Goal: Task Accomplishment & Management: Manage account settings

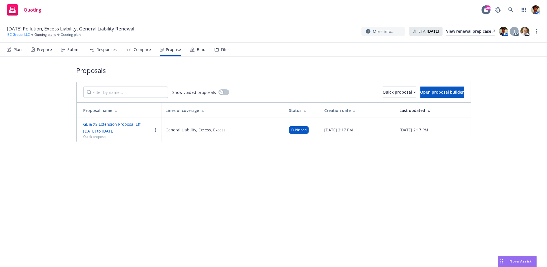
click at [22, 36] on link "J3C Group, LLC" at bounding box center [18, 34] width 23 height 5
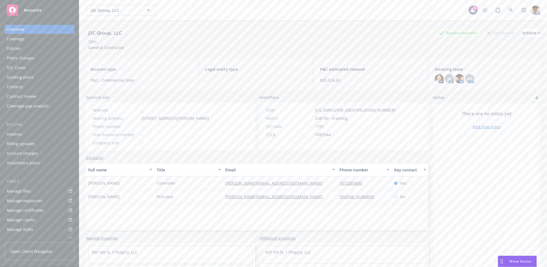
click at [32, 74] on div "Quoting plans" at bounding box center [20, 77] width 27 height 9
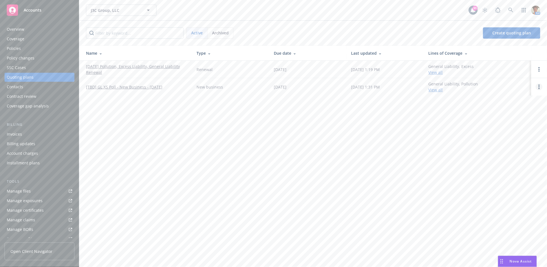
click at [540, 88] on link "Open options" at bounding box center [539, 86] width 7 height 7
click at [501, 80] on span "Archive" at bounding box center [500, 82] width 28 height 5
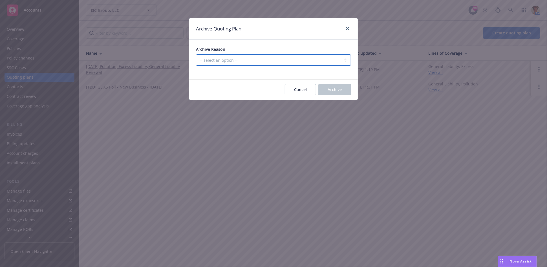
click at [261, 55] on select "-- select an option -- Created by error Duplicate New business opportunity lost…" at bounding box center [273, 59] width 155 height 11
select select "ARCHIVED_NEW_BUSINESS_COMPLETED"
click at [196, 54] on select "-- select an option -- Created by error Duplicate New business opportunity lost…" at bounding box center [273, 59] width 155 height 11
click at [339, 89] on span "Archive" at bounding box center [335, 89] width 14 height 5
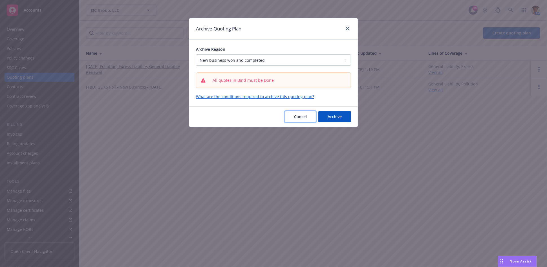
drag, startPoint x: 302, startPoint y: 112, endPoint x: 296, endPoint y: 112, distance: 5.6
click at [302, 112] on button "Cancel" at bounding box center [300, 116] width 31 height 11
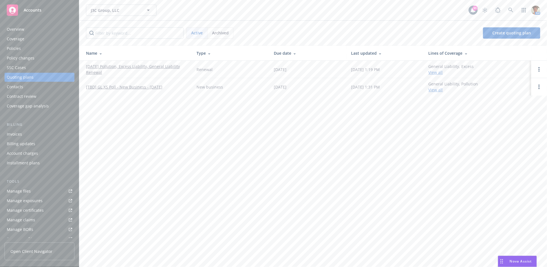
click at [139, 84] on link "[TBD] GL XS Poll - New Business - June 2023" at bounding box center [124, 87] width 76 height 6
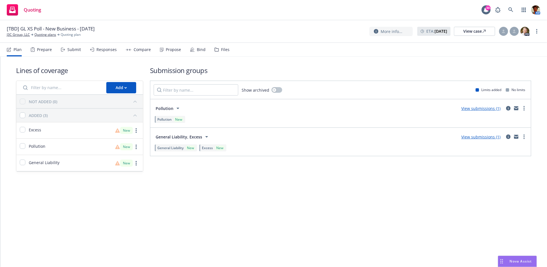
click at [74, 50] on div "Submit" at bounding box center [74, 49] width 14 height 5
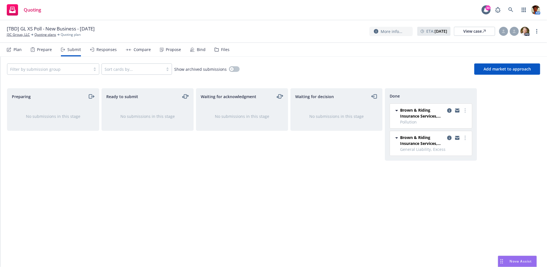
click at [193, 52] on div "Bind" at bounding box center [198, 50] width 16 height 14
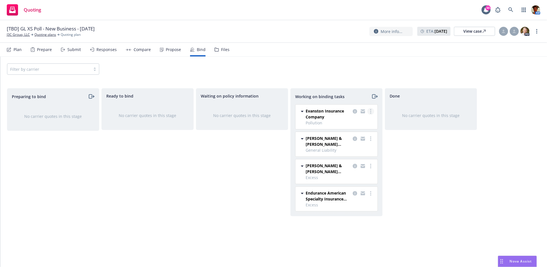
click at [373, 111] on link "more" at bounding box center [370, 111] width 7 height 7
click at [347, 133] on span "Move to done" at bounding box center [342, 133] width 39 height 5
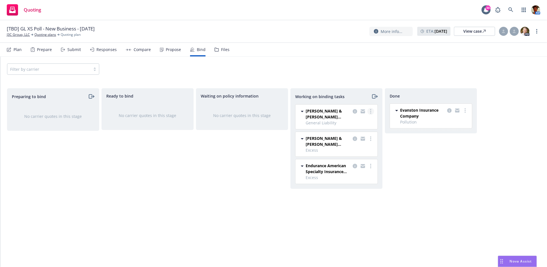
click at [370, 112] on icon "more" at bounding box center [370, 111] width 1 height 5
click at [353, 136] on span "Move to done" at bounding box center [342, 133] width 39 height 5
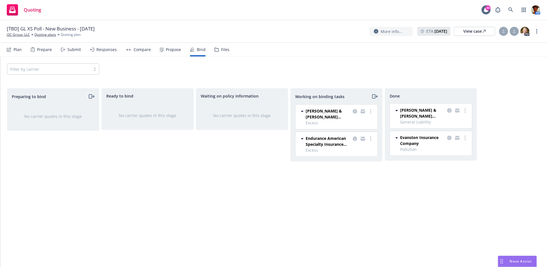
click at [371, 110] on circle "more" at bounding box center [370, 109] width 1 height 1
click at [354, 133] on span "Move to done" at bounding box center [342, 133] width 39 height 5
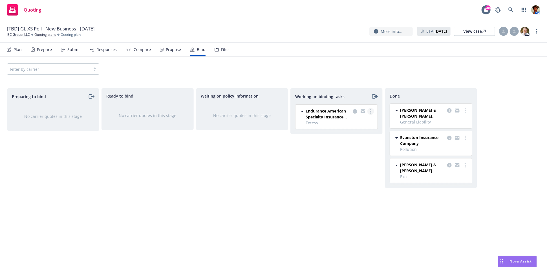
click at [371, 111] on circle "more" at bounding box center [370, 111] width 1 height 1
click at [354, 136] on span "Move to done" at bounding box center [342, 133] width 39 height 5
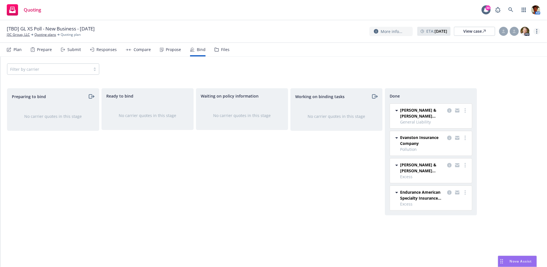
click at [535, 30] on link "more" at bounding box center [537, 31] width 7 height 7
click at [498, 74] on link "Archive quoting plan" at bounding box center [508, 76] width 63 height 11
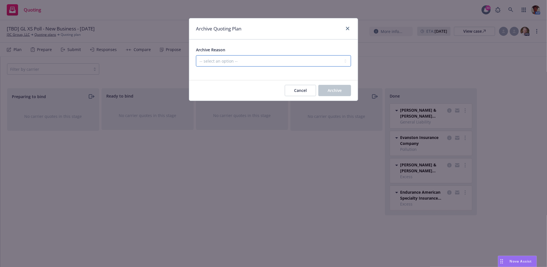
click at [291, 56] on select "-- select an option -- Created by error Duplicate New business opportunity lost…" at bounding box center [273, 60] width 155 height 11
select select "ARCHIVED_NEW_BUSINESS_COMPLETED"
click at [196, 55] on select "-- select an option -- Created by error Duplicate New business opportunity lost…" at bounding box center [273, 60] width 155 height 11
drag, startPoint x: 334, startPoint y: 89, endPoint x: 327, endPoint y: 90, distance: 6.9
click at [334, 89] on span "Archive" at bounding box center [335, 90] width 14 height 5
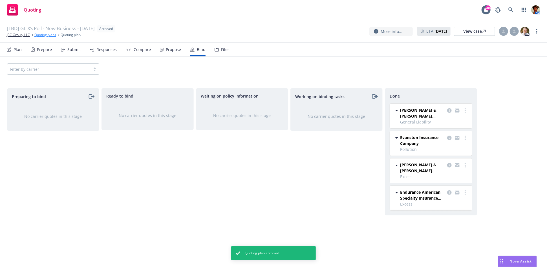
click at [47, 35] on link "Quoting plans" at bounding box center [45, 34] width 22 height 5
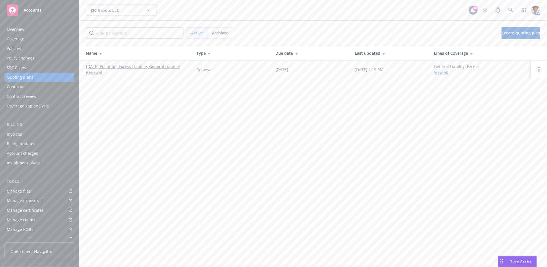
click at [540, 70] on link "Open options" at bounding box center [539, 69] width 7 height 7
click at [505, 32] on span "Copy logging email" at bounding box center [510, 30] width 49 height 5
click at [506, 12] on link at bounding box center [510, 10] width 11 height 11
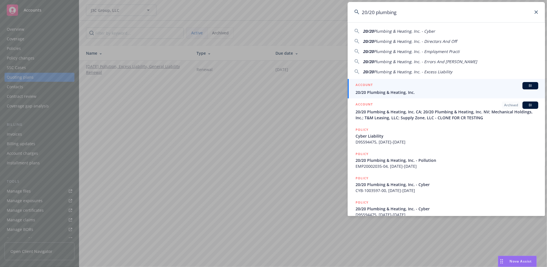
type input "20/20 plumbing"
click at [389, 84] on div "ACCOUNT BI" at bounding box center [447, 85] width 183 height 7
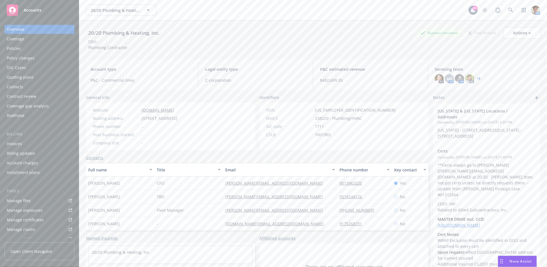
click at [24, 203] on div "Manage files" at bounding box center [19, 200] width 24 height 9
click at [24, 50] on div "Policies" at bounding box center [39, 48] width 65 height 9
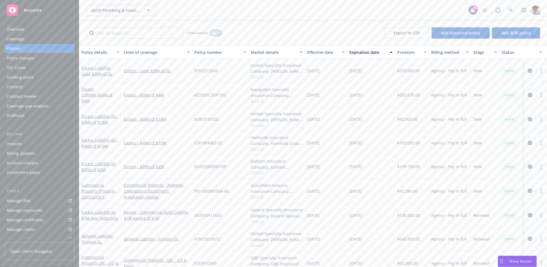
drag, startPoint x: 211, startPoint y: 34, endPoint x: 214, endPoint y: 37, distance: 4.2
click at [211, 34] on button "button" at bounding box center [216, 33] width 11 height 6
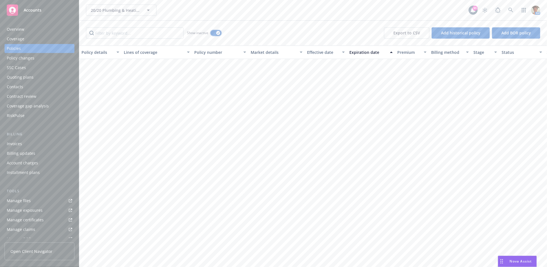
scroll to position [1096, 0]
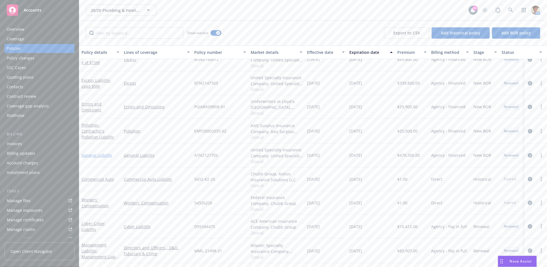
click at [103, 155] on link "General Liability" at bounding box center [96, 155] width 31 height 5
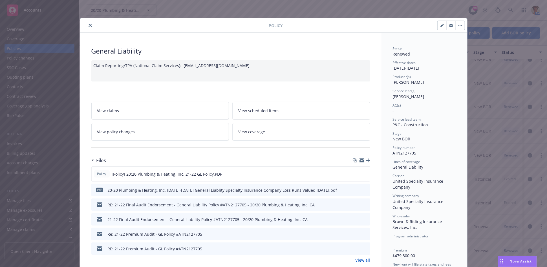
click at [89, 27] on button "close" at bounding box center [90, 25] width 7 height 7
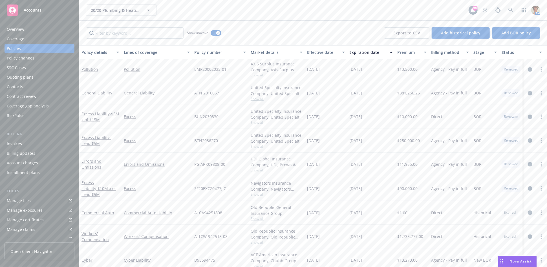
scroll to position [814, 0]
click at [139, 91] on link "General Liability" at bounding box center [157, 93] width 66 height 6
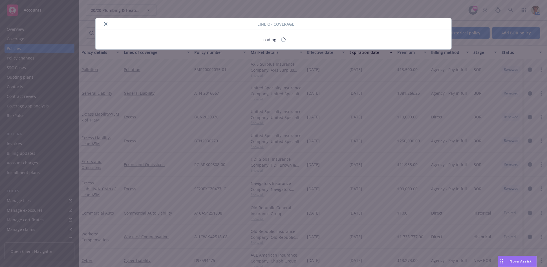
select select "PER_OCCURRENCE"
select select "LIMIT"
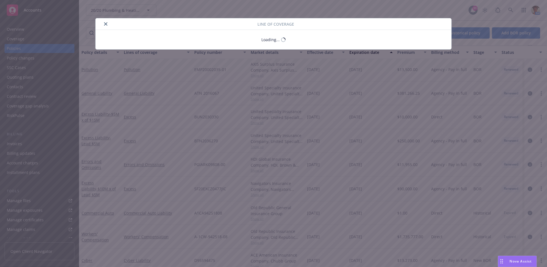
select select "UNKNOWN"
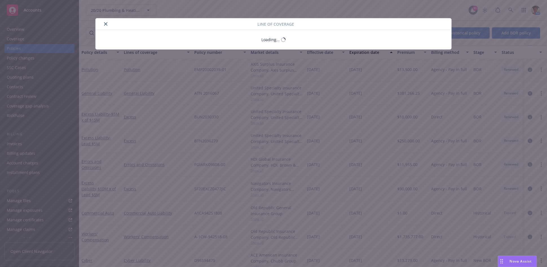
select select "UNKNOWN"
select select "LIMIT"
select select "PER_EMPLOYEE"
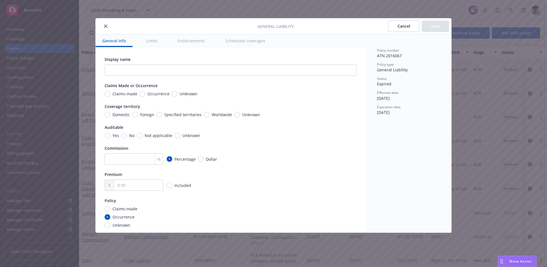
drag, startPoint x: 104, startPoint y: 26, endPoint x: 132, endPoint y: 65, distance: 48.5
click at [104, 26] on icon "close" at bounding box center [105, 26] width 3 height 3
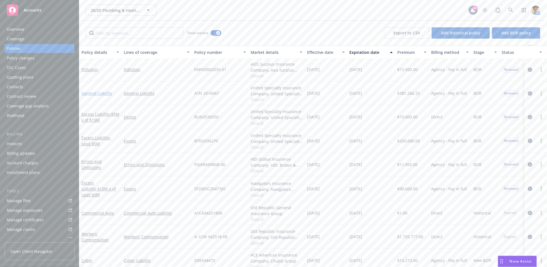
click at [96, 93] on link "General Liability" at bounding box center [96, 93] width 31 height 5
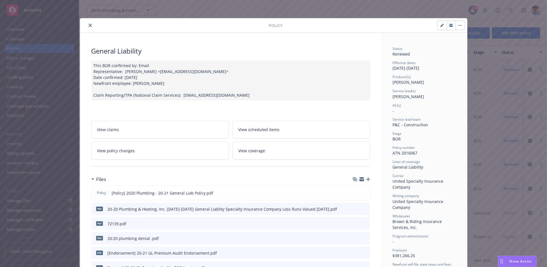
click at [89, 26] on icon "close" at bounding box center [90, 25] width 3 height 3
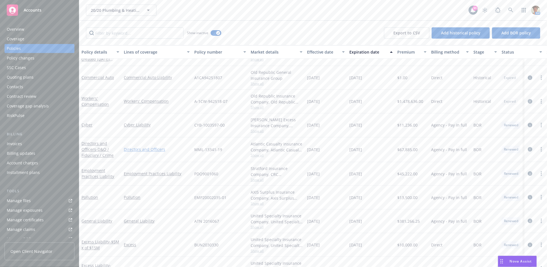
scroll to position [658, 0]
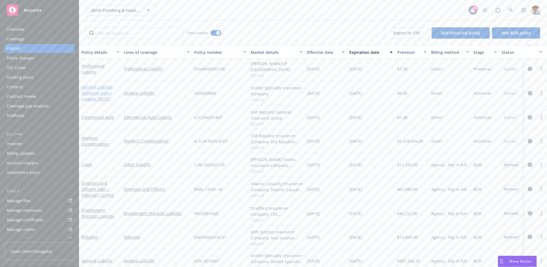
click at [100, 92] on span "- Historical policy created 2020-12-10 11:24:06" at bounding box center [97, 96] width 32 height 23
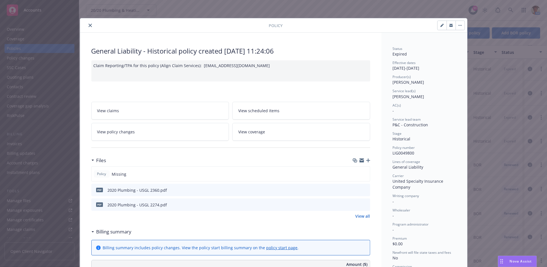
drag, startPoint x: 85, startPoint y: 24, endPoint x: 194, endPoint y: 50, distance: 112.0
click at [87, 25] on button "close" at bounding box center [90, 25] width 7 height 7
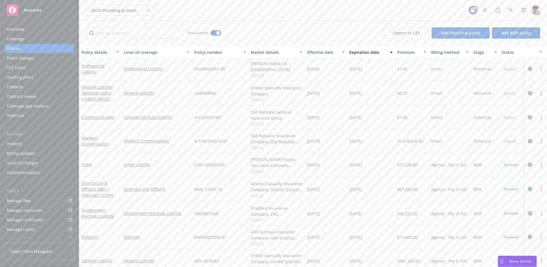
click at [11, 29] on div "Overview" at bounding box center [15, 29] width 17 height 9
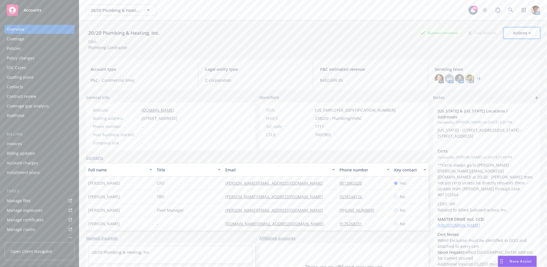
drag, startPoint x: 516, startPoint y: 32, endPoint x: 513, endPoint y: 34, distance: 3.5
click at [516, 32] on div "Actions" at bounding box center [522, 33] width 18 height 11
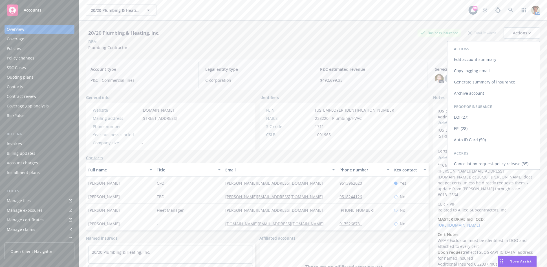
click at [456, 70] on link "Copy logging email" at bounding box center [494, 70] width 92 height 11
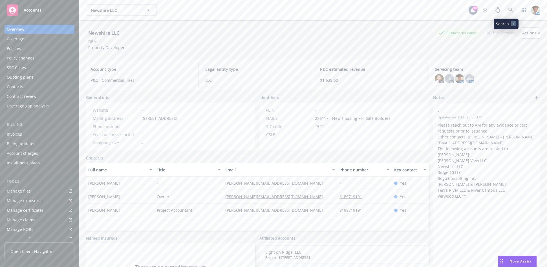
click at [505, 13] on link at bounding box center [510, 10] width 11 height 11
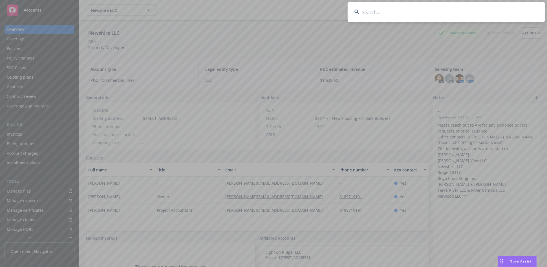
type input "t"
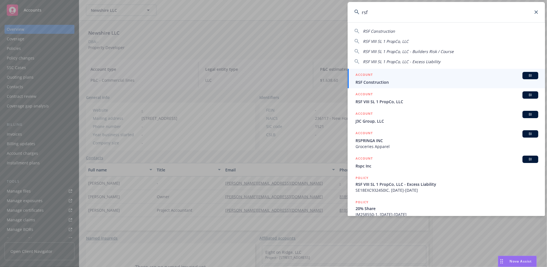
type input "rsf"
click at [384, 77] on div "ACCOUNT BI" at bounding box center [447, 75] width 183 height 7
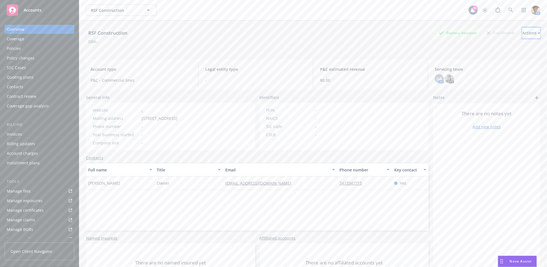
click at [522, 30] on div "Actions" at bounding box center [531, 33] width 18 height 11
click at [508, 10] on icon at bounding box center [510, 10] width 5 height 5
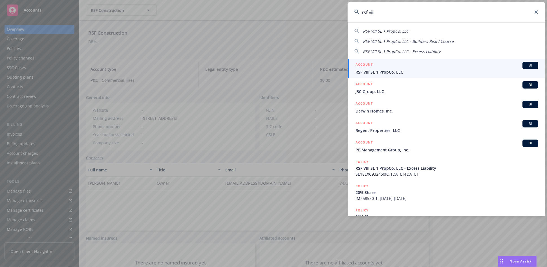
type input "rsf viii"
click at [407, 64] on div "ACCOUNT BI" at bounding box center [447, 65] width 183 height 7
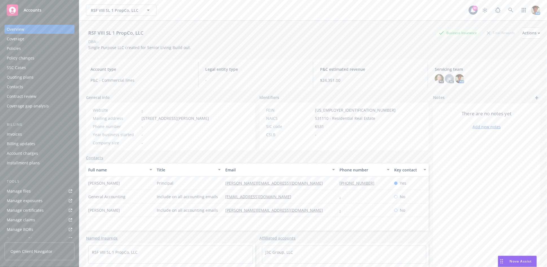
click at [27, 75] on div "Quoting plans" at bounding box center [20, 77] width 27 height 9
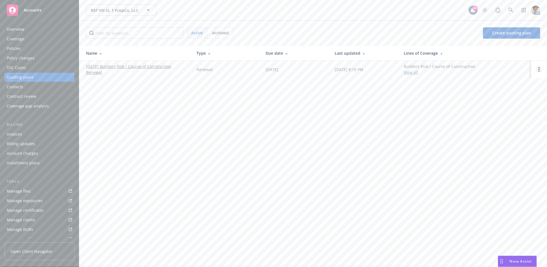
click at [539, 71] on circle "Open options" at bounding box center [539, 70] width 1 height 1
click at [511, 33] on span "Copy logging email" at bounding box center [510, 30] width 49 height 5
click at [113, 66] on link "08/29/25 Builders Risk / Course of Construction Renewal" at bounding box center [137, 69] width 102 height 12
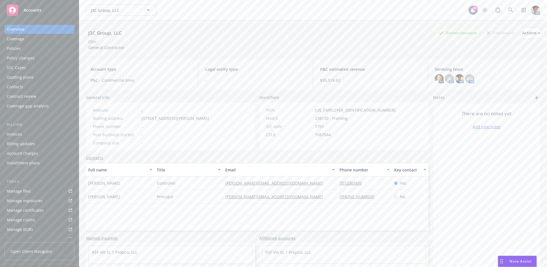
click at [19, 76] on div "Quoting plans" at bounding box center [20, 77] width 27 height 9
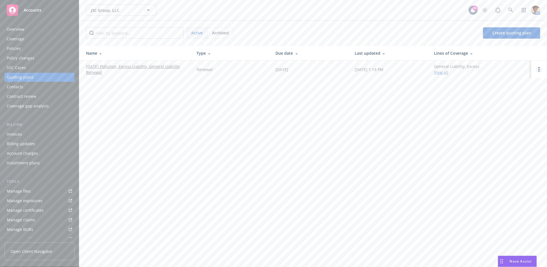
click at [541, 69] on link "Open options" at bounding box center [539, 69] width 7 height 7
click at [519, 34] on span "Copy logging email" at bounding box center [510, 30] width 49 height 5
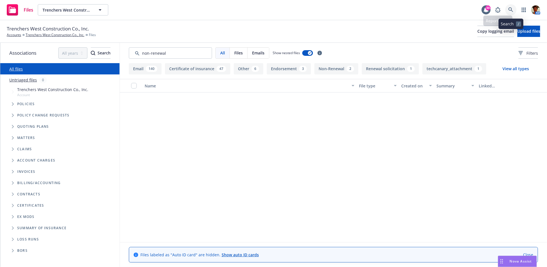
scroll to position [1002, 0]
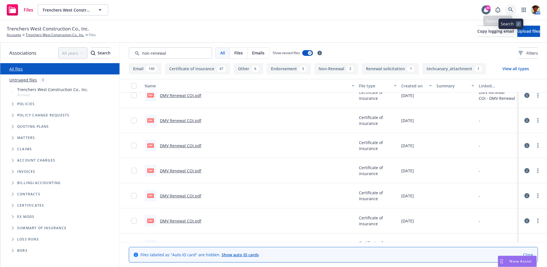
drag, startPoint x: 0, startPoint y: 0, endPoint x: 512, endPoint y: 10, distance: 512.2
click at [512, 10] on icon at bounding box center [510, 9] width 5 height 5
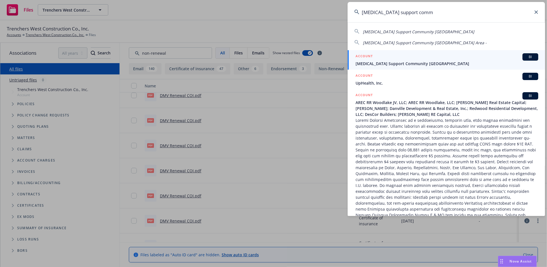
type input "cancer support comm"
click at [399, 59] on div "ACCOUNT BI" at bounding box center [447, 56] width 183 height 7
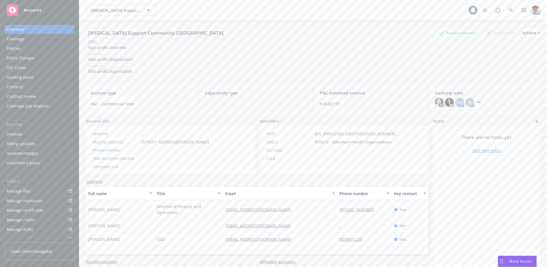
click at [27, 49] on div "Policies" at bounding box center [39, 48] width 65 height 9
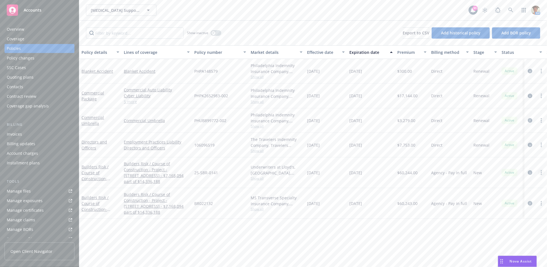
click at [541, 173] on icon "more" at bounding box center [541, 172] width 1 height 5
click at [498, 153] on link "Copy logging email" at bounding box center [514, 154] width 66 height 11
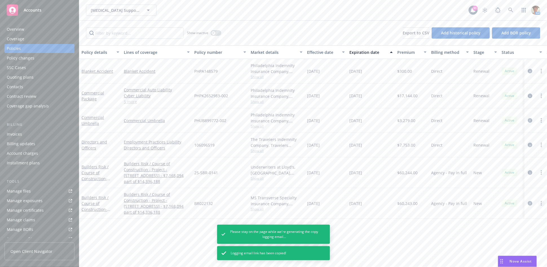
click at [543, 205] on link "more" at bounding box center [541, 203] width 7 height 7
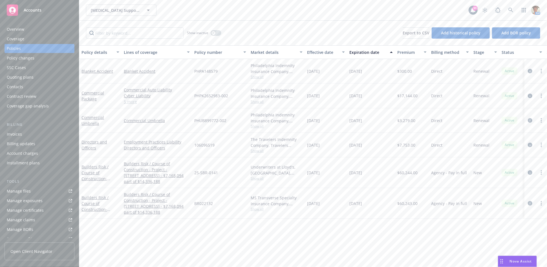
click at [513, 183] on div "Active" at bounding box center [521, 172] width 45 height 31
click at [541, 204] on icon "more" at bounding box center [541, 203] width 1 height 5
click at [505, 187] on link "Copy logging email" at bounding box center [514, 185] width 66 height 11
click at [510, 12] on icon at bounding box center [510, 10] width 5 height 5
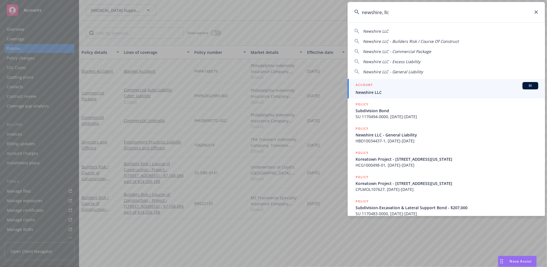
type input "newshire, llc"
click at [377, 84] on div "ACCOUNT BI" at bounding box center [447, 85] width 183 height 7
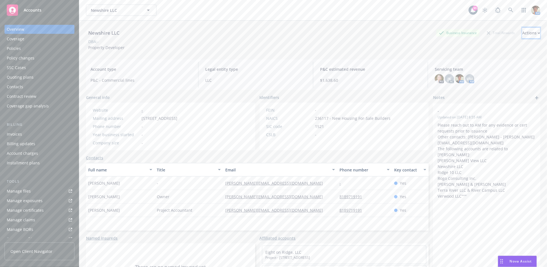
click at [522, 35] on div "Actions" at bounding box center [531, 33] width 18 height 11
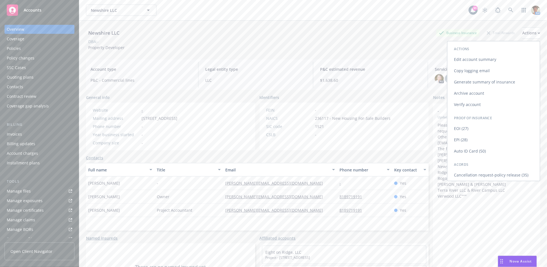
click at [460, 67] on link "Copy logging email" at bounding box center [494, 70] width 92 height 11
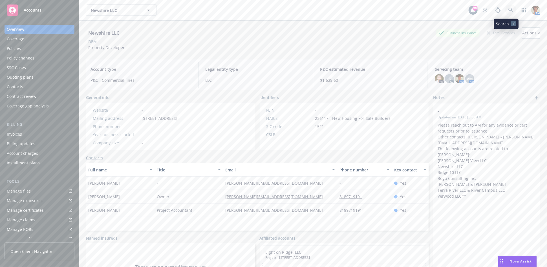
click at [508, 10] on icon at bounding box center [510, 10] width 5 height 5
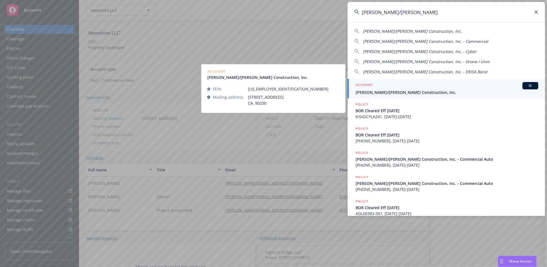
type input "[PERSON_NAME]/[PERSON_NAME]"
click at [373, 84] on h5 "ACCOUNT" at bounding box center [364, 85] width 17 height 7
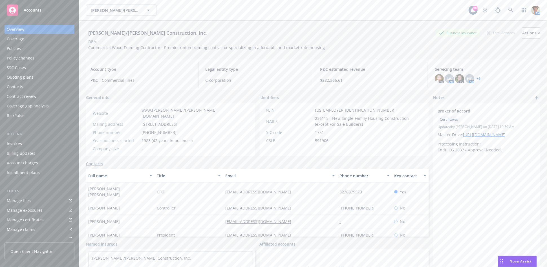
click at [29, 75] on div "Quoting plans" at bounding box center [20, 77] width 27 height 9
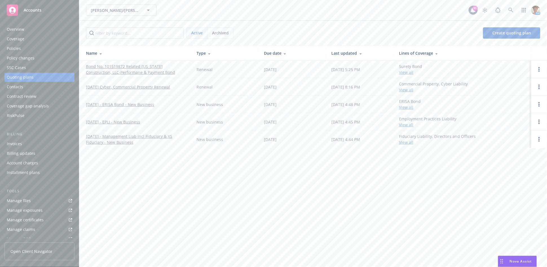
click at [125, 121] on link "[DATE] - EPLI - New Business" at bounding box center [113, 122] width 54 height 6
